Goal: Task Accomplishment & Management: Complete application form

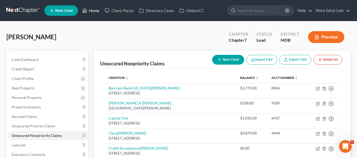
drag, startPoint x: 0, startPoint y: 0, endPoint x: 94, endPoint y: 11, distance: 94.3
click at [94, 11] on link "Home" at bounding box center [91, 11] width 22 height 10
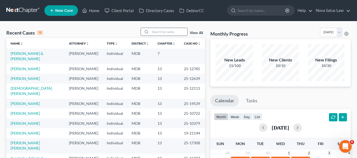
click at [153, 33] on input "search" at bounding box center [169, 32] width 37 height 8
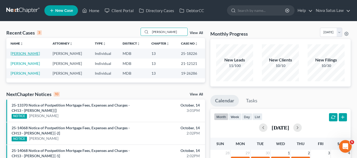
type input "[PERSON_NAME]"
click at [20, 53] on link "[PERSON_NAME]" at bounding box center [25, 53] width 29 height 4
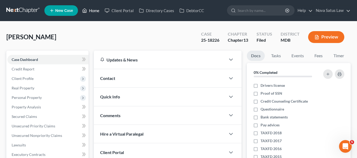
click at [92, 12] on link "Home" at bounding box center [91, 11] width 22 height 10
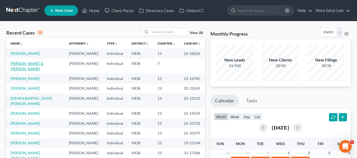
click at [12, 67] on link "[PERSON_NAME] & [PERSON_NAME]" at bounding box center [27, 66] width 33 height 10
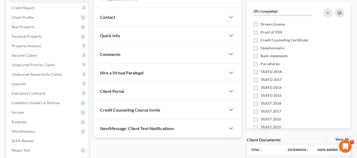
scroll to position [62, 0]
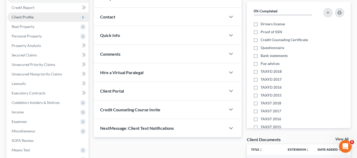
click at [19, 19] on span "Client Profile" at bounding box center [23, 17] width 22 height 4
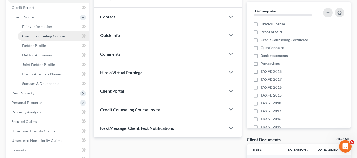
click at [34, 35] on span "Credit Counseling Course" at bounding box center [43, 36] width 43 height 4
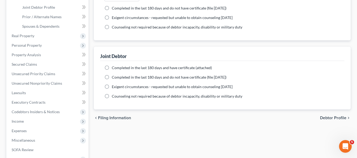
scroll to position [119, 0]
click at [112, 77] on label "Completed in the last 180 days and do not have certificate (file [DATE])" at bounding box center [169, 77] width 115 height 5
click at [114, 77] on input "Completed in the last 180 days and do not have certificate (file [DATE])" at bounding box center [115, 76] width 3 height 3
radio input "true"
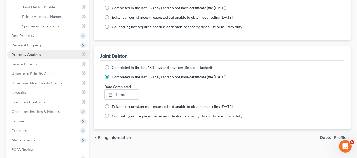
scroll to position [199, 0]
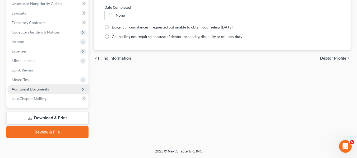
click at [32, 87] on span "Additional Documents" at bounding box center [30, 89] width 37 height 4
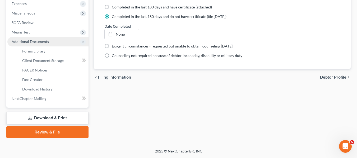
scroll to position [132, 0]
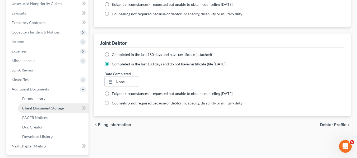
click at [44, 107] on span "Client Document Storage" at bounding box center [43, 108] width 42 height 4
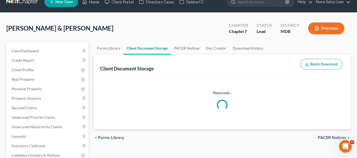
scroll to position [0, 0]
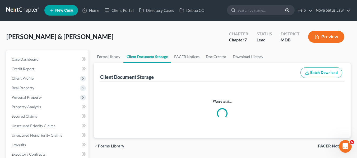
select select "14"
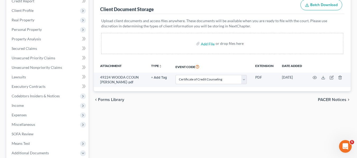
scroll to position [69, 0]
click at [206, 43] on input "file" at bounding box center [207, 44] width 13 height 10
type input "C:\fakepath\Counseling Certificate [PERSON_NAME].pdf"
select select "14"
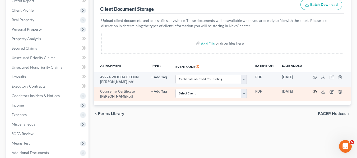
click at [315, 92] on circle "button" at bounding box center [315, 92] width 1 height 1
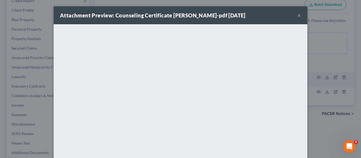
click at [298, 16] on button "×" at bounding box center [300, 15] width 4 height 6
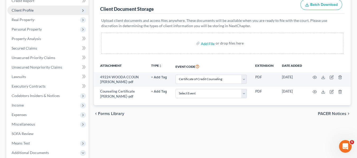
click at [24, 11] on span "Client Profile" at bounding box center [23, 10] width 22 height 4
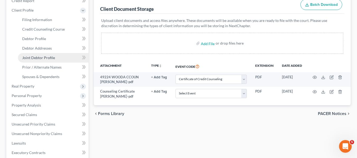
click at [35, 56] on span "Joint Debtor Profile" at bounding box center [38, 58] width 33 height 4
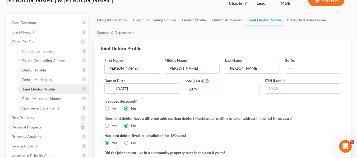
scroll to position [37, 0]
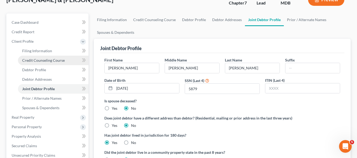
click at [35, 62] on span "Credit Counseling Course" at bounding box center [43, 60] width 43 height 4
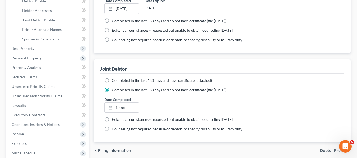
scroll to position [107, 0]
type input "[DATE]"
click at [120, 106] on link "None" at bounding box center [122, 108] width 34 height 10
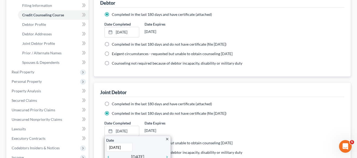
scroll to position [83, 0]
click at [112, 104] on label "Completed in the last 180 days and have certificate (attached)" at bounding box center [162, 104] width 100 height 5
click at [114, 104] on input "Completed in the last 180 days and have certificate (attached)" at bounding box center [115, 103] width 3 height 3
radio input "true"
radio input "false"
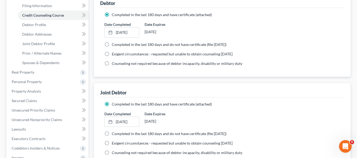
click at [112, 104] on label "Completed in the last 180 days and have certificate (attached)" at bounding box center [162, 104] width 100 height 5
click at [114, 104] on input "Completed in the last 180 days and have certificate (attached)" at bounding box center [115, 103] width 3 height 3
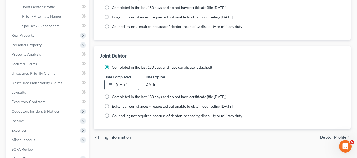
scroll to position [120, 0]
click at [120, 82] on link "[DATE]" at bounding box center [122, 85] width 34 height 10
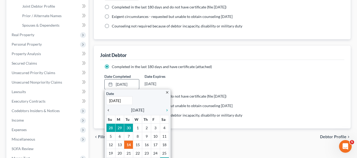
click at [109, 111] on icon "chevron_left" at bounding box center [109, 110] width 7 height 4
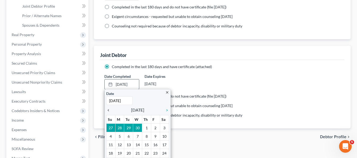
click at [109, 111] on icon "chevron_left" at bounding box center [109, 110] width 7 height 4
click at [167, 110] on icon "chevron_right" at bounding box center [165, 110] width 7 height 4
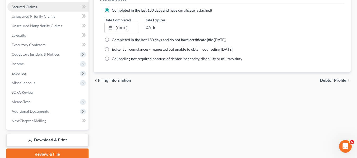
scroll to position [177, 0]
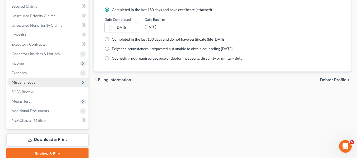
click at [27, 84] on span "Miscellaneous" at bounding box center [24, 82] width 24 height 4
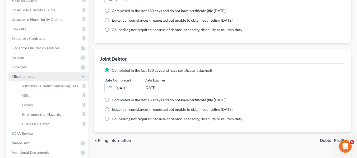
scroll to position [111, 0]
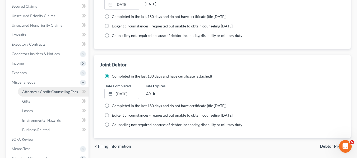
click at [47, 95] on link "Attorney / Credit Counseling Fees" at bounding box center [53, 92] width 71 height 10
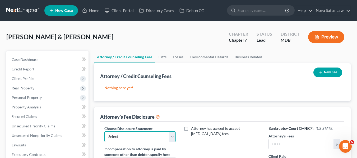
click at [160, 136] on select "Select [PERSON_NAME] Disclosure 7 Disclosure 13" at bounding box center [141, 137] width 72 height 11
select select "1"
click at [105, 132] on select "Select [PERSON_NAME] Disclosure 7 Disclosure 13" at bounding box center [141, 137] width 72 height 11
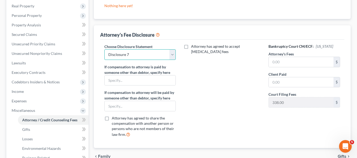
scroll to position [83, 0]
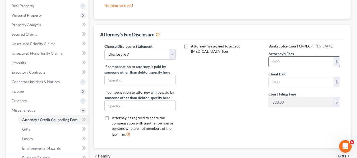
click at [295, 63] on input "text" at bounding box center [301, 62] width 65 height 10
type input "600"
click at [282, 80] on input "text" at bounding box center [301, 82] width 65 height 10
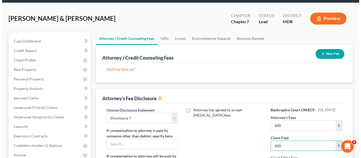
scroll to position [18, 0]
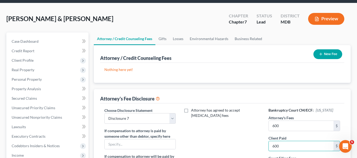
type input "600"
click at [319, 53] on icon "button" at bounding box center [321, 54] width 4 height 4
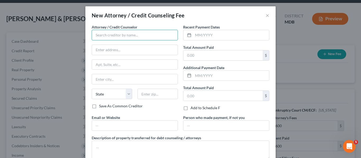
click at [118, 35] on input "text" at bounding box center [135, 35] width 86 height 11
type input "[PERSON_NAME] PA"
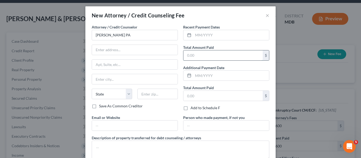
click at [192, 56] on input "text" at bounding box center [223, 56] width 79 height 10
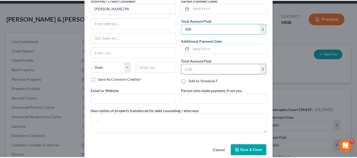
scroll to position [27, 0]
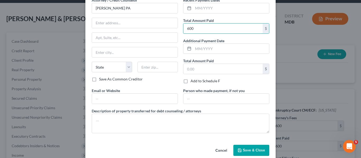
type input "600"
click at [237, 147] on button "Save & Close" at bounding box center [252, 150] width 36 height 11
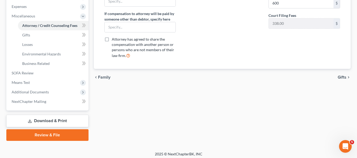
scroll to position [180, 0]
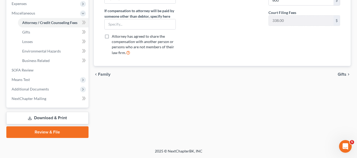
click at [40, 120] on link "Download & Print" at bounding box center [47, 118] width 82 height 12
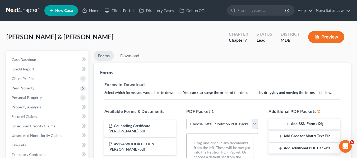
click at [221, 126] on select "Choose Default Petition PDF Packet Complete Bankruptcy Petition (all forms and …" at bounding box center [223, 124] width 72 height 11
select select "0"
click at [187, 119] on select "Choose Default Petition PDF Packet Complete Bankruptcy Petition (all forms and …" at bounding box center [223, 124] width 72 height 11
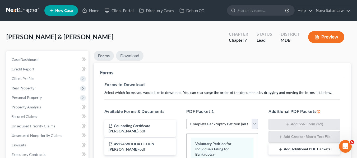
click at [131, 58] on link "Download" at bounding box center [130, 56] width 28 height 10
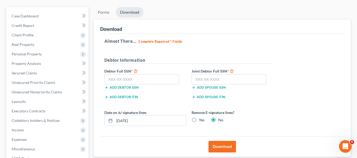
scroll to position [44, 0]
click at [106, 79] on input "text" at bounding box center [142, 79] width 75 height 11
type input "128-68-3353"
click at [198, 80] on input "text" at bounding box center [229, 79] width 75 height 11
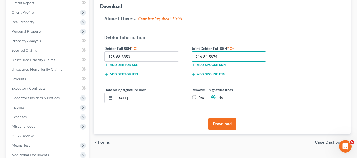
scroll to position [67, 0]
type input "216-84-5879"
click at [218, 121] on button "Download" at bounding box center [223, 124] width 28 height 12
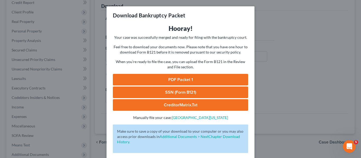
click at [192, 80] on link "PDF Packet 1" at bounding box center [180, 80] width 135 height 12
click at [185, 94] on link "SSN (Form B121)" at bounding box center [180, 93] width 135 height 12
click at [288, 57] on div "Download Bankruptcy Packet Hooray! Your case was successfully merged and ready …" at bounding box center [180, 79] width 361 height 158
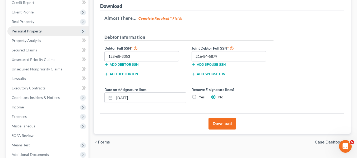
click at [30, 31] on span "Personal Property" at bounding box center [27, 31] width 30 height 4
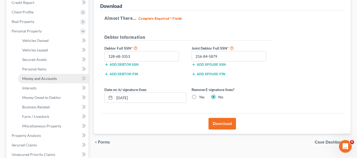
click at [38, 77] on span "Money and Accounts" at bounding box center [39, 78] width 35 height 4
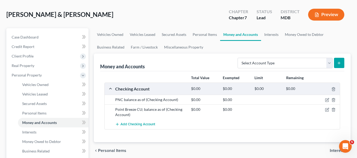
scroll to position [26, 0]
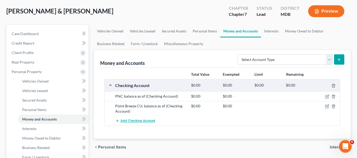
click at [141, 122] on span "Add Checking Account" at bounding box center [138, 121] width 35 height 4
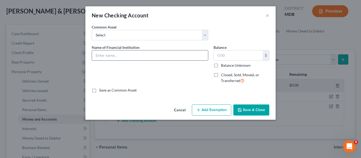
click at [112, 51] on input "text" at bounding box center [150, 56] width 116 height 10
type input "M&T balance as of"
click at [241, 110] on icon "button" at bounding box center [240, 110] width 4 height 4
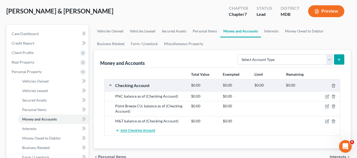
click at [138, 132] on span "Add Checking Account" at bounding box center [138, 131] width 35 height 4
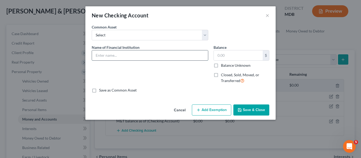
click at [102, 57] on input "text" at bounding box center [150, 56] width 116 height 10
type input "BOA; balance as of"
click at [252, 111] on button "Save & Close" at bounding box center [252, 110] width 36 height 11
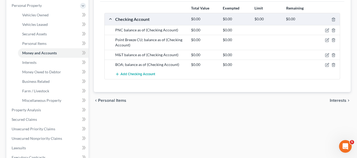
scroll to position [93, 0]
